Goal: Communication & Community: Share content

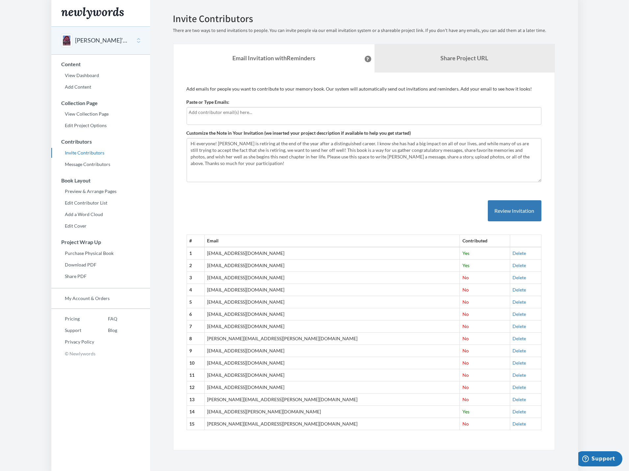
click at [237, 100] on div "Paste or Type Emails:" at bounding box center [364, 112] width 355 height 26
click at [241, 112] on input "text" at bounding box center [364, 112] width 350 height 7
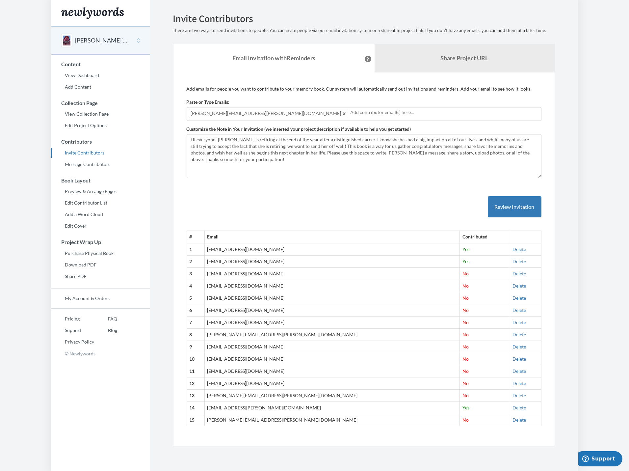
click at [350, 111] on input "text" at bounding box center [444, 112] width 189 height 7
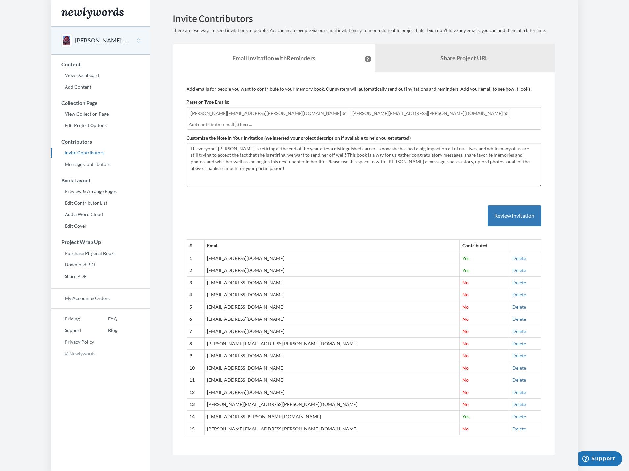
click at [378, 121] on input "text" at bounding box center [364, 124] width 350 height 7
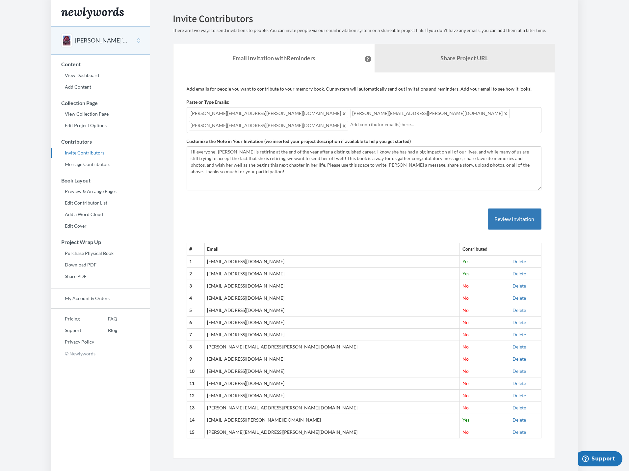
click at [405, 121] on input "text" at bounding box center [444, 124] width 189 height 7
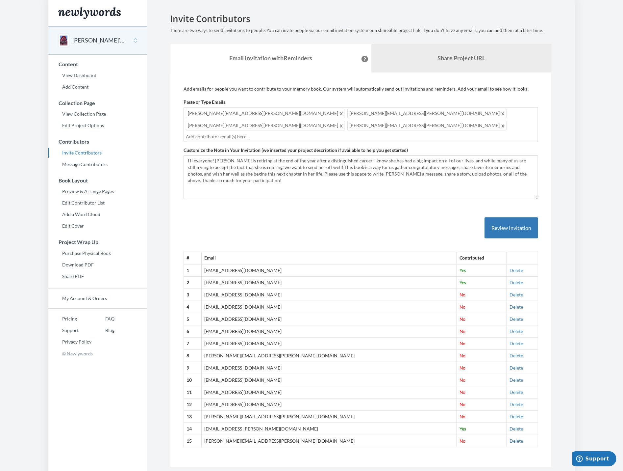
click at [271, 133] on input "text" at bounding box center [361, 136] width 350 height 7
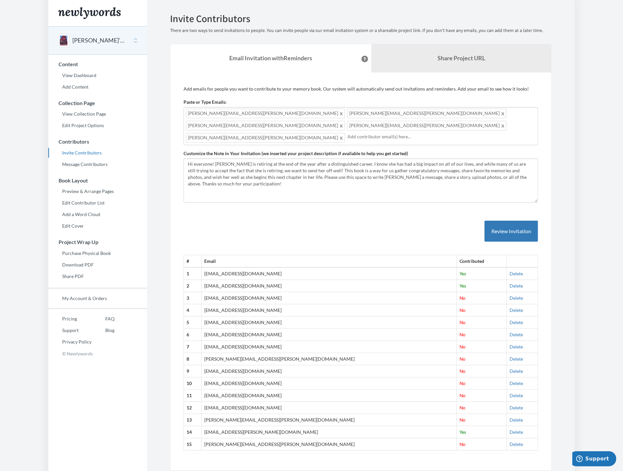
click at [348, 133] on input "text" at bounding box center [442, 136] width 189 height 7
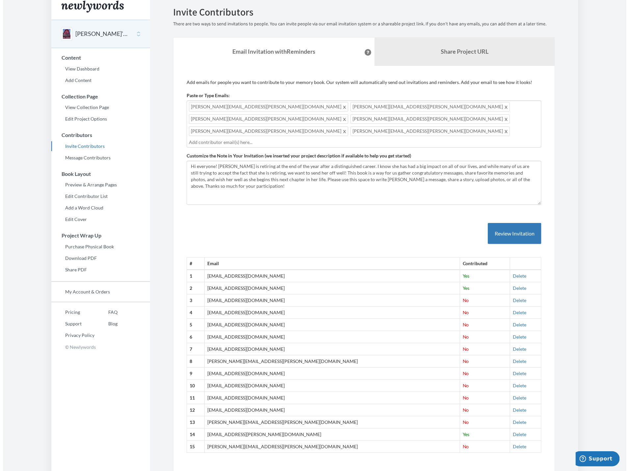
scroll to position [8, 0]
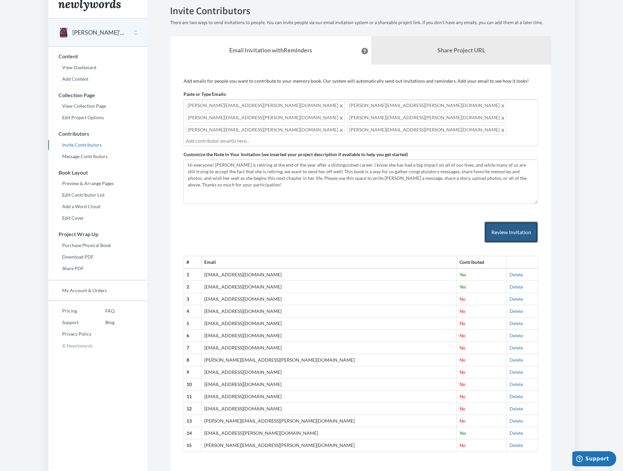
click at [515, 221] on button "Review Invitation" at bounding box center [512, 231] width 54 height 21
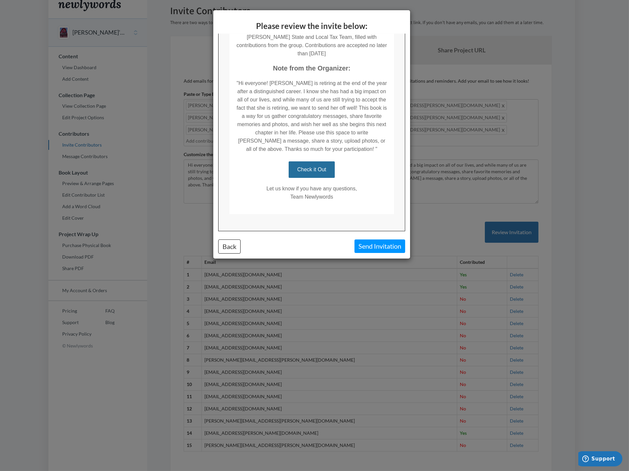
scroll to position [150, 0]
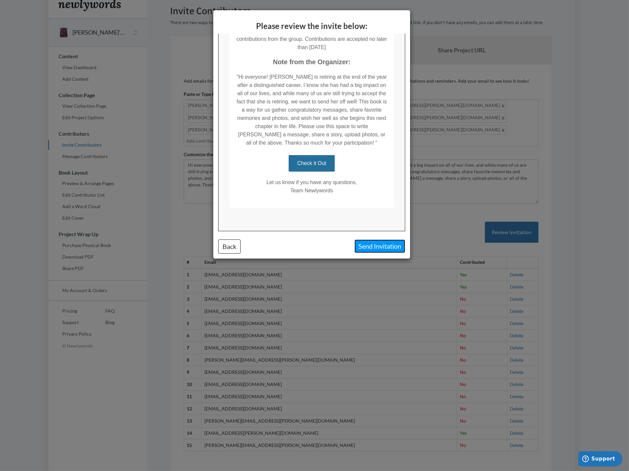
click at [383, 247] on button "Send Invitation" at bounding box center [379, 245] width 51 height 13
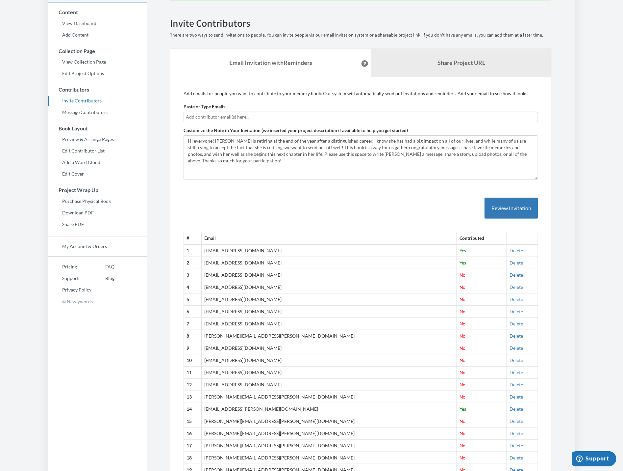
scroll to position [0, 0]
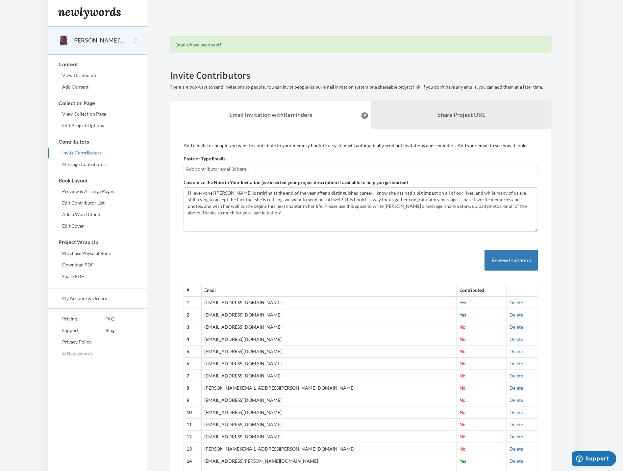
click at [603, 51] on body "Main menu [PERSON_NAME]’s Retirement Book Select a project [PERSON_NAME]’s Reti…" at bounding box center [311, 235] width 623 height 471
